Goal: Task Accomplishment & Management: Manage account settings

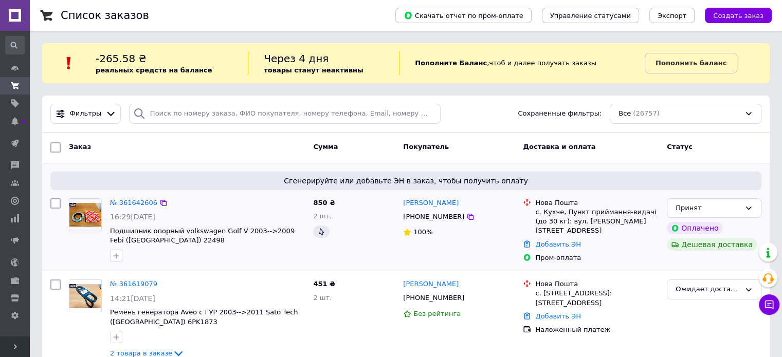
drag, startPoint x: 156, startPoint y: 187, endPoint x: 157, endPoint y: 180, distance: 6.2
click at [157, 180] on div "Сгенерируйте или добавьте ЭН в заказ, чтобы получить оплату" at bounding box center [405, 181] width 711 height 19
drag, startPoint x: 169, startPoint y: 243, endPoint x: 146, endPoint y: 240, distance: 22.8
click at [146, 240] on span "Подшипник опорный volkswagen Golf V 2003-->2009 Febi ([GEOGRAPHIC_DATA]) 22498" at bounding box center [207, 236] width 195 height 19
copy span "22498"
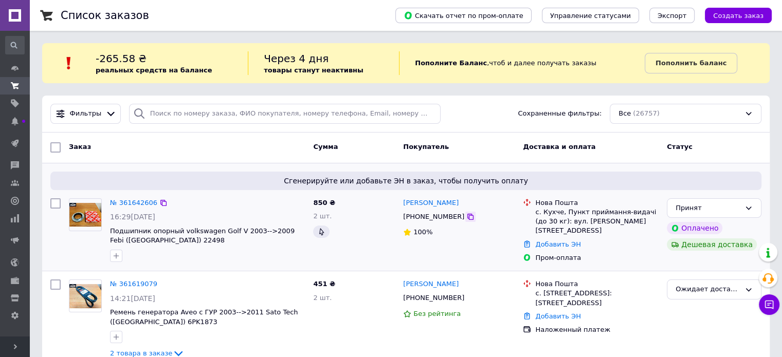
click at [467, 220] on icon at bounding box center [470, 217] width 6 height 6
click at [139, 201] on link "№ 361642606" at bounding box center [133, 203] width 47 height 8
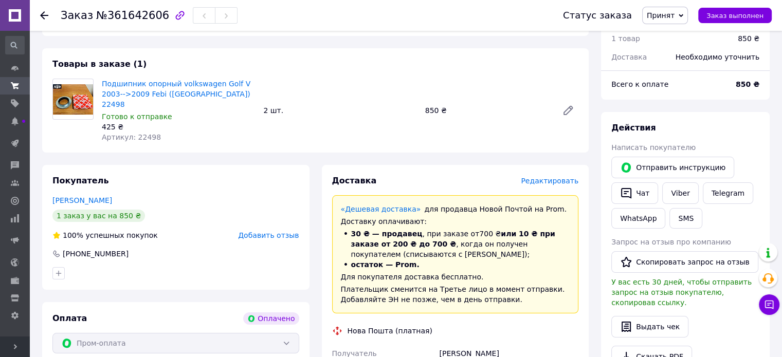
scroll to position [360, 0]
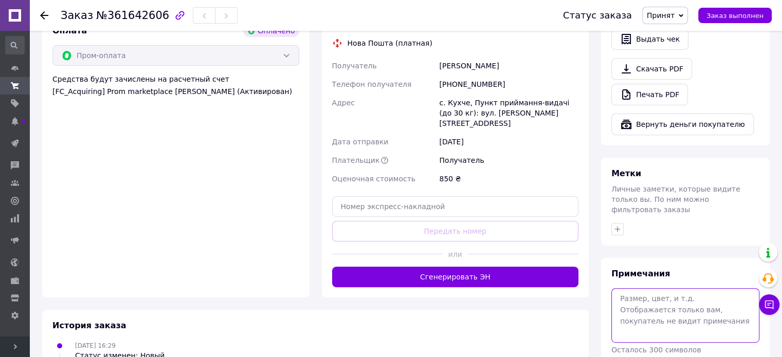
click at [647, 297] on textarea at bounding box center [685, 315] width 148 height 55
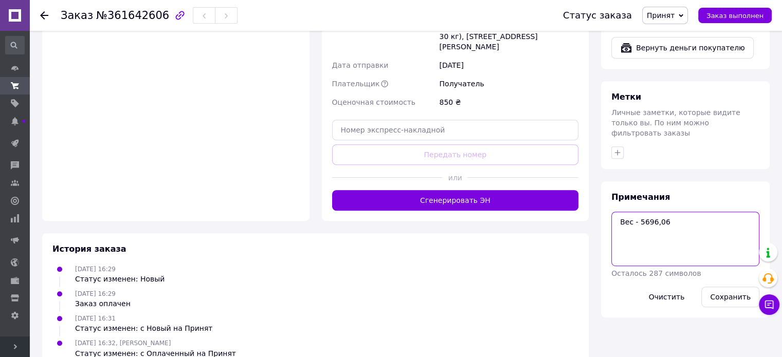
scroll to position [440, 0]
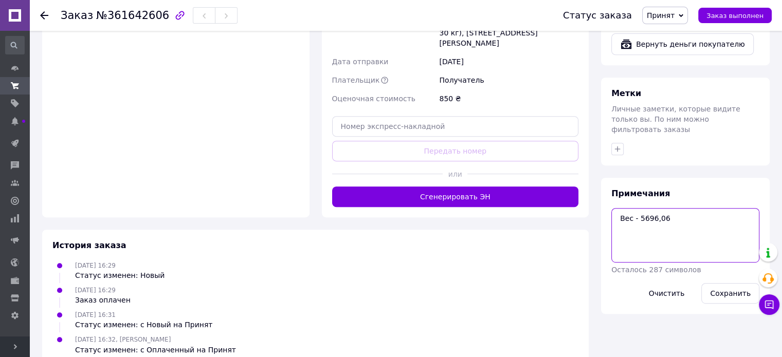
click at [650, 208] on textarea "Вес - 5696,06" at bounding box center [685, 235] width 148 height 55
type textarea "Вес - 569,06"
click at [722, 283] on button "Сохранить" at bounding box center [730, 293] width 58 height 21
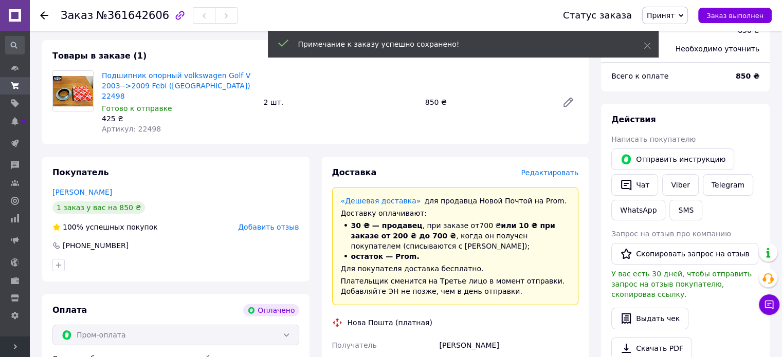
scroll to position [0, 0]
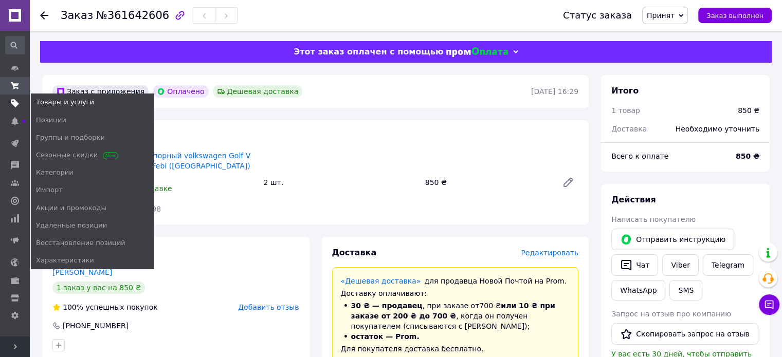
click at [19, 104] on use at bounding box center [15, 104] width 8 height 8
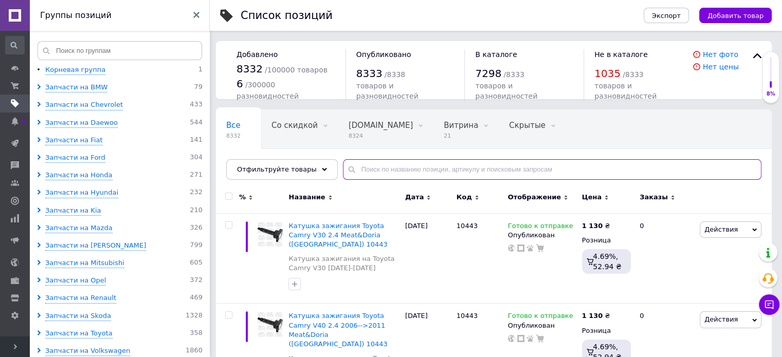
click at [370, 175] on input "text" at bounding box center [552, 169] width 419 height 21
paste input "22498"
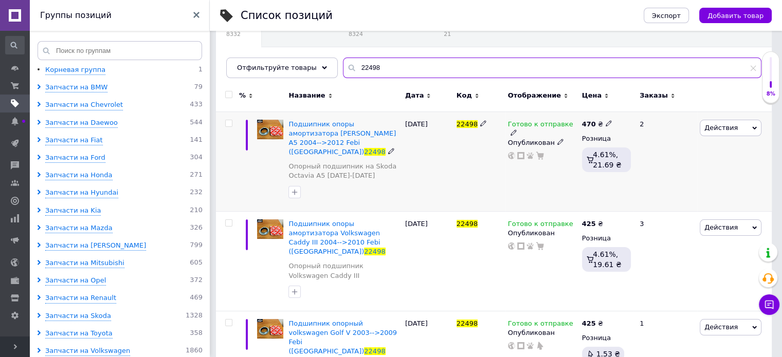
scroll to position [103, 0]
type input "22498"
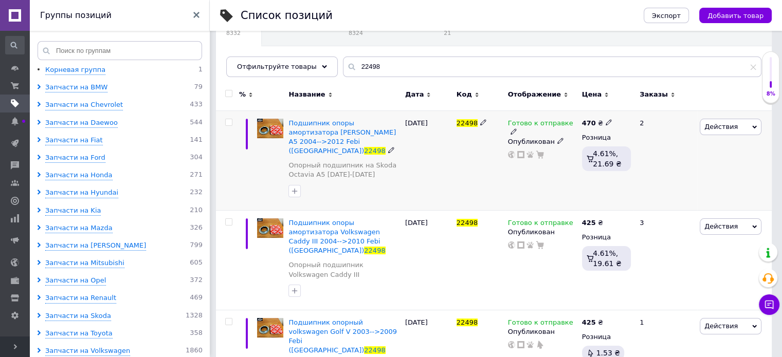
click at [590, 123] on b "470" at bounding box center [589, 123] width 14 height 8
drag, startPoint x: 627, startPoint y: 110, endPoint x: 637, endPoint y: 107, distance: 10.6
click at [637, 107] on input "470" at bounding box center [657, 111] width 78 height 21
type input "445"
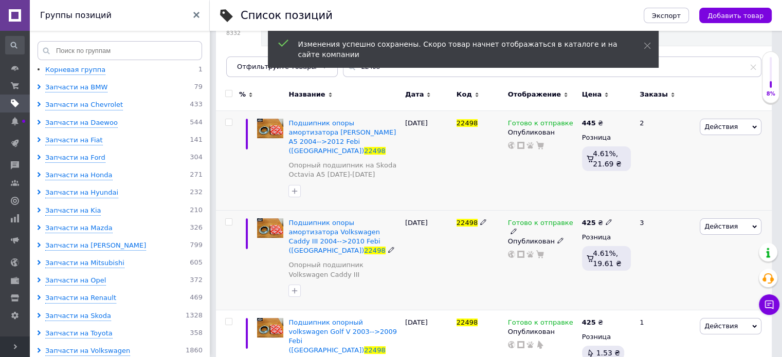
click at [590, 219] on b "425" at bounding box center [589, 223] width 14 height 8
drag, startPoint x: 626, startPoint y: 201, endPoint x: 626, endPoint y: 187, distance: 13.9
click at [642, 201] on input "425" at bounding box center [657, 211] width 78 height 21
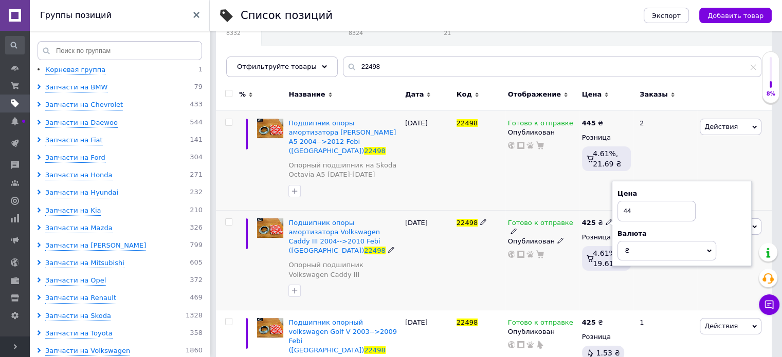
type input "445"
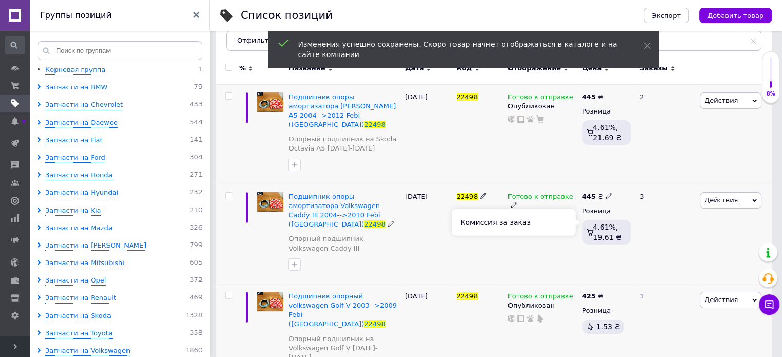
scroll to position [137, 0]
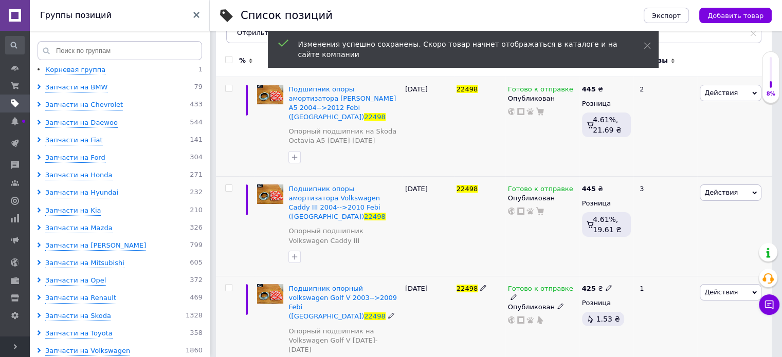
click at [593, 284] on div "425 ₴" at bounding box center [597, 288] width 30 height 9
drag, startPoint x: 627, startPoint y: 256, endPoint x: 648, endPoint y: 256, distance: 20.6
click at [648, 267] on input "425" at bounding box center [657, 277] width 78 height 21
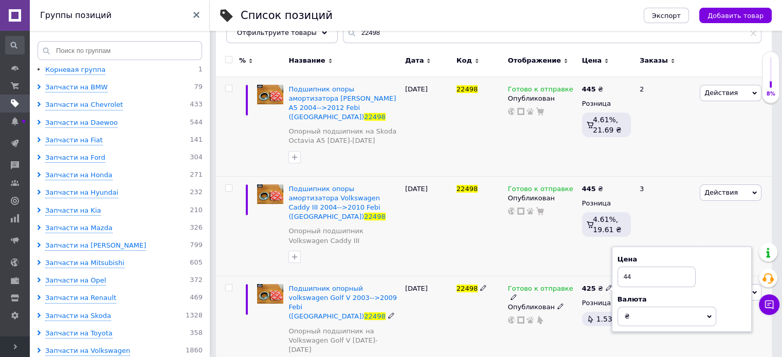
type input "445"
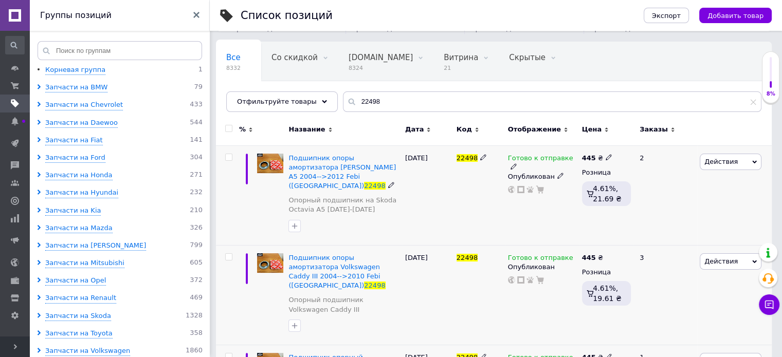
scroll to position [0, 0]
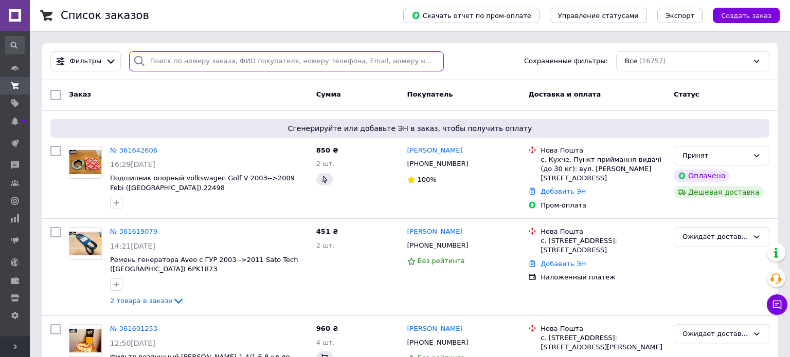
click at [201, 59] on input "search" at bounding box center [286, 61] width 315 height 20
paste input "713 0388 20"
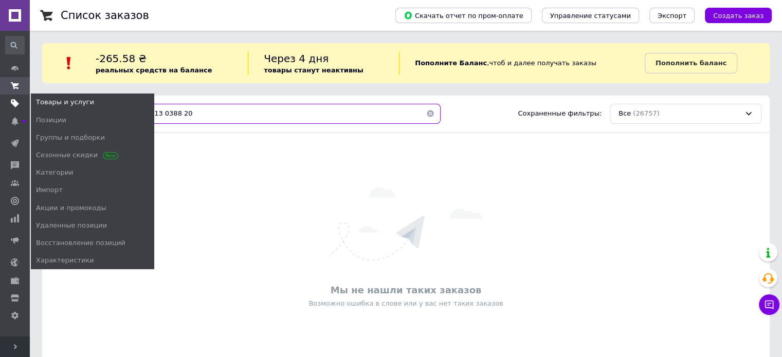
type input "713 0388 20"
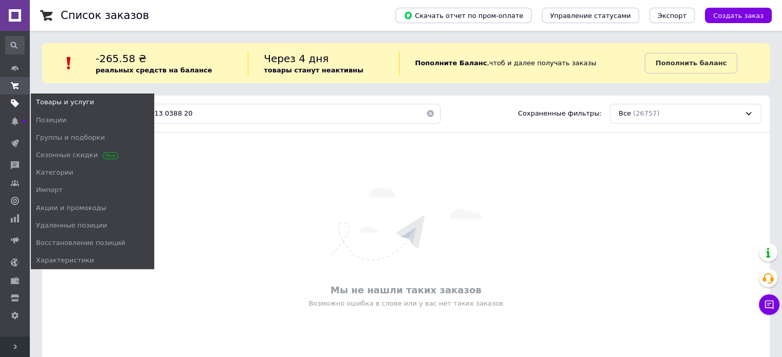
click at [14, 110] on link "Товары и услуги" at bounding box center [15, 103] width 30 height 17
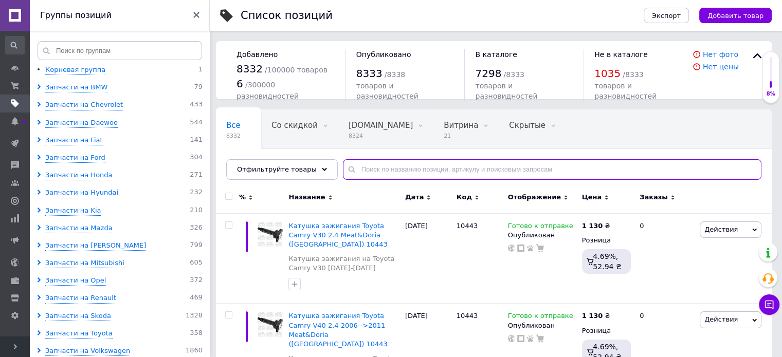
click at [370, 169] on input "text" at bounding box center [552, 169] width 419 height 21
paste input "713 0388 20"
type input "713 0388 20"
